Goal: Check status

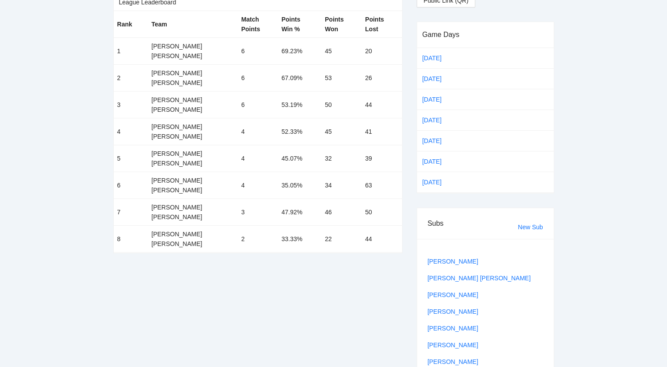
scroll to position [87, 0]
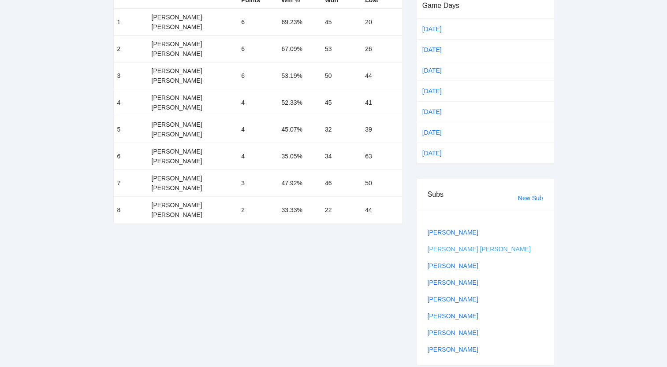
click at [433, 247] on link "[PERSON_NAME] [PERSON_NAME]" at bounding box center [478, 249] width 103 height 7
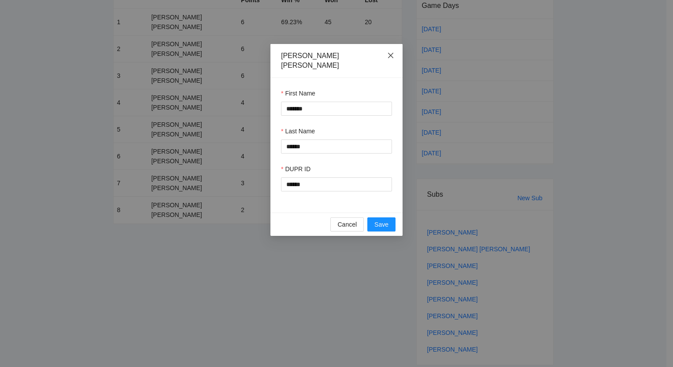
click at [392, 56] on icon "close" at bounding box center [390, 55] width 7 height 7
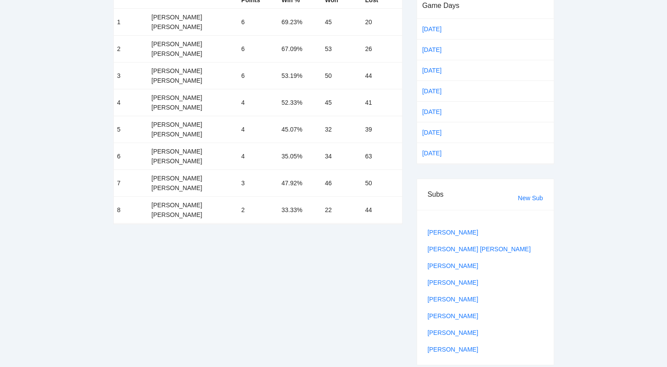
scroll to position [0, 0]
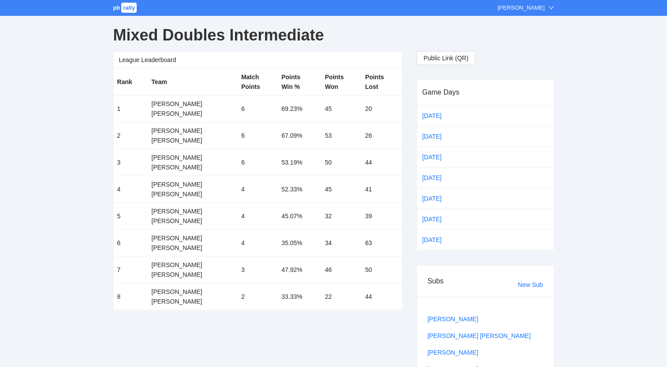
click at [114, 8] on span "pb" at bounding box center [116, 7] width 7 height 7
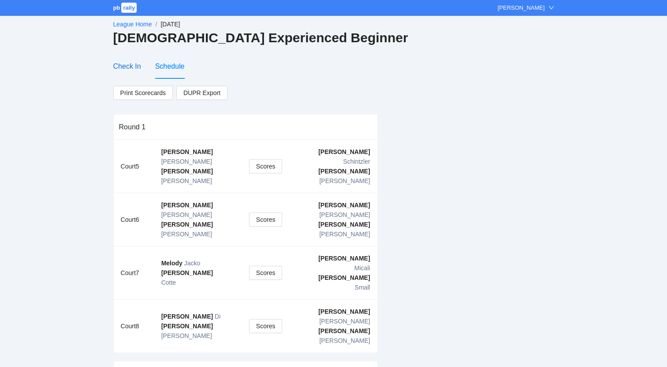
click at [124, 65] on div "Check In" at bounding box center [127, 66] width 28 height 11
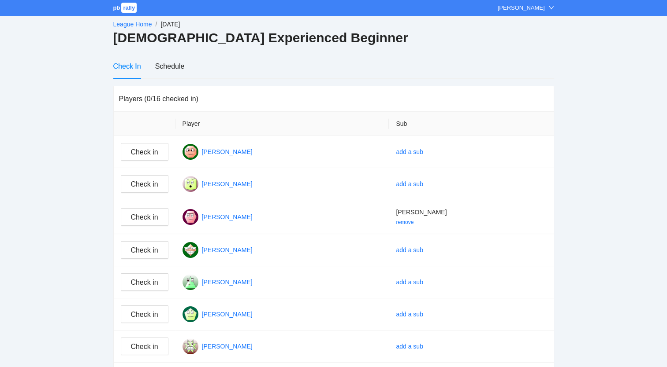
click at [128, 22] on link "League Home" at bounding box center [132, 24] width 39 height 7
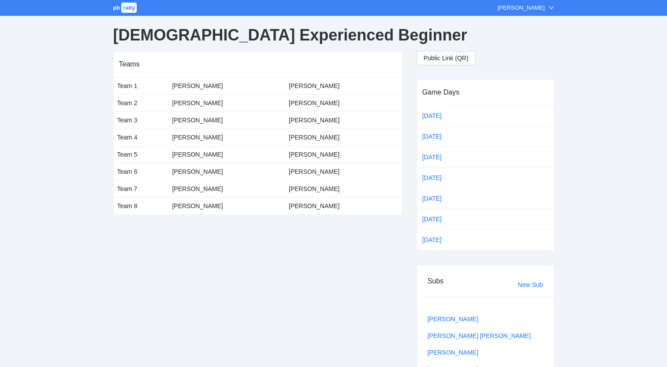
scroll to position [87, 0]
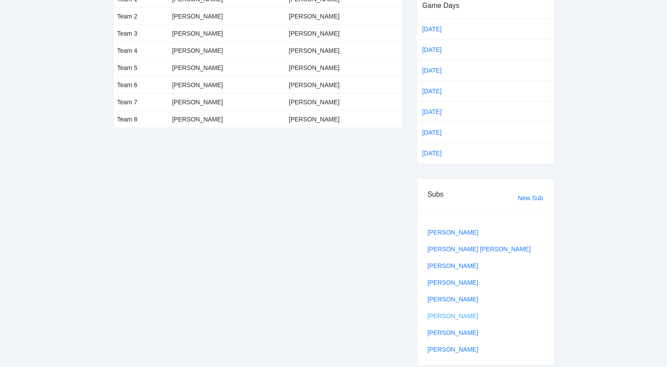
click at [439, 314] on link "[PERSON_NAME]" at bounding box center [452, 316] width 51 height 7
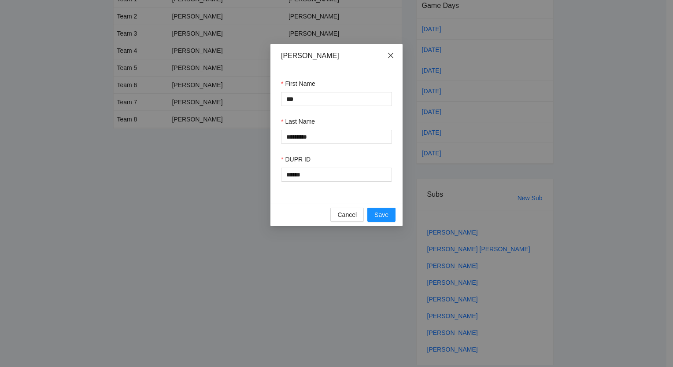
click at [392, 55] on icon "close" at bounding box center [390, 55] width 7 height 7
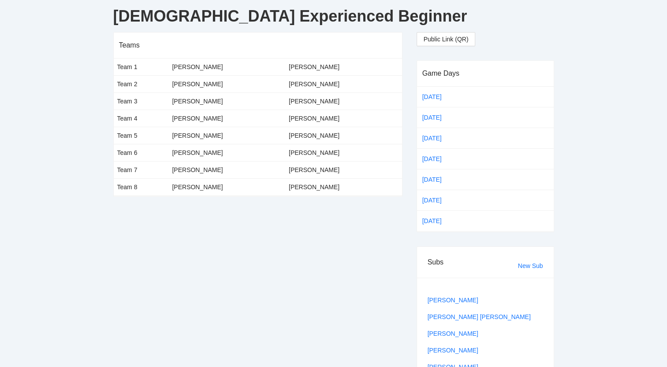
scroll to position [0, 0]
